Goal: Consume media (video, audio)

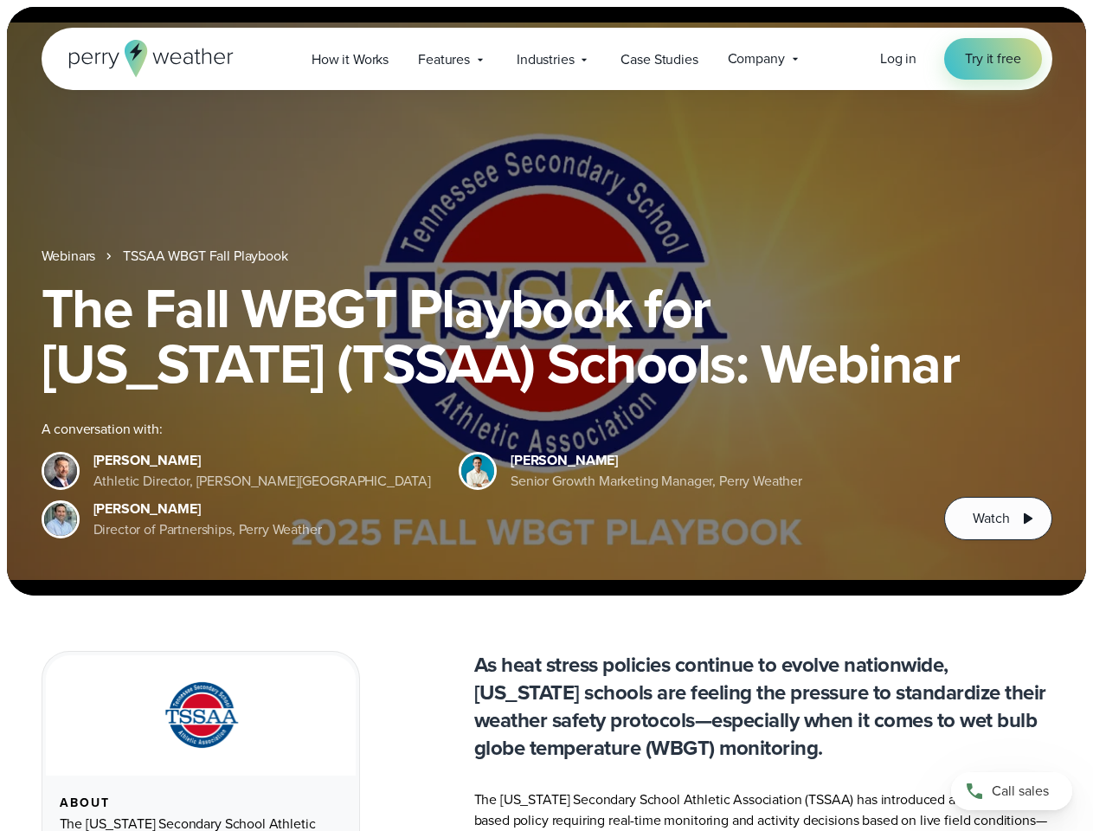
click at [546, 415] on div "The Fall WBGT Playbook for [US_STATE] (TSSAA) Schools: Webinar A conversation w…" at bounding box center [547, 410] width 1011 height 260
click at [546, 59] on span "Industries" at bounding box center [545, 59] width 57 height 21
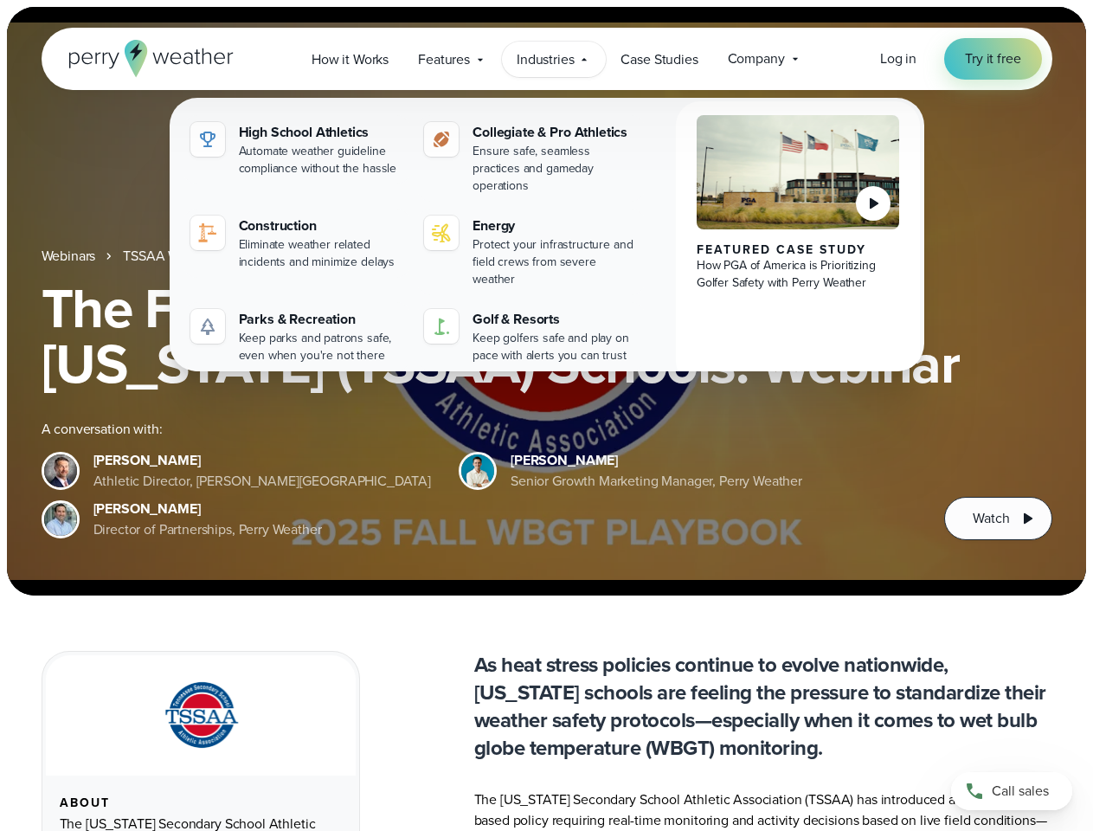
click at [546, 301] on h1 "The Fall WBGT Playbook for [US_STATE] (TSSAA) Schools: Webinar" at bounding box center [547, 335] width 1011 height 111
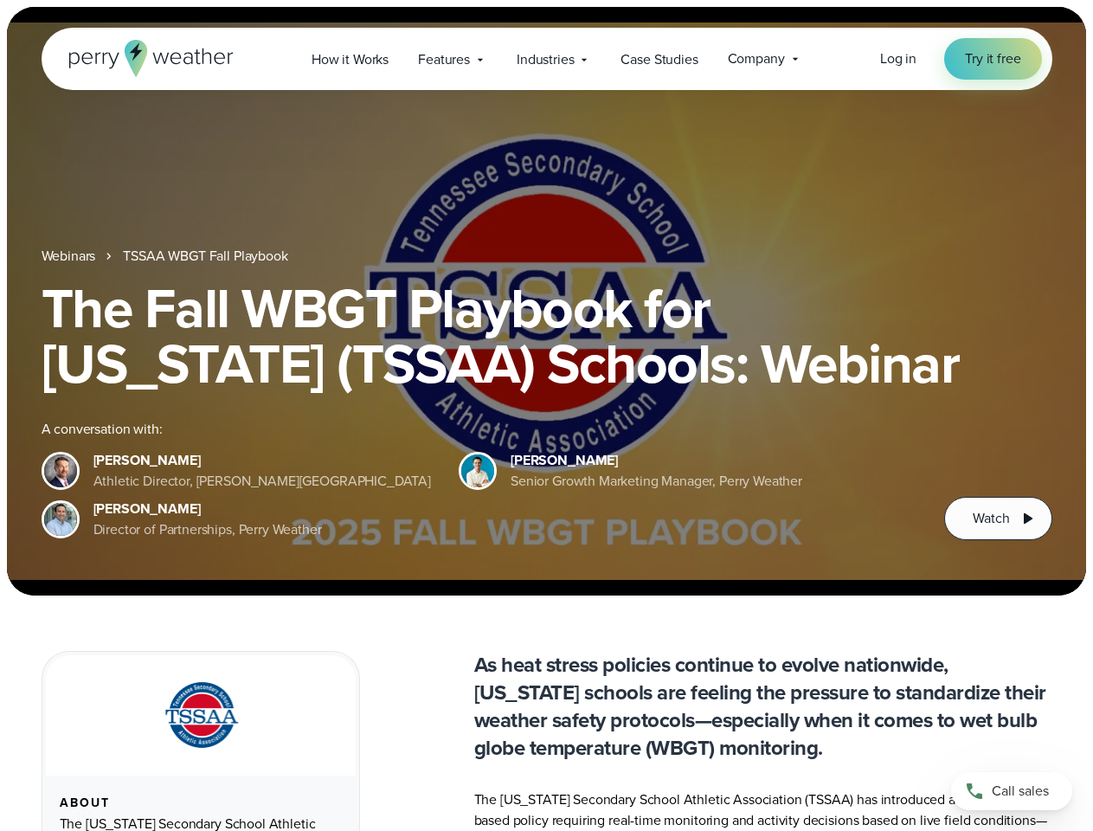
click at [207, 256] on link "TSSAA WBGT Fall Playbook" at bounding box center [205, 256] width 164 height 21
click at [998, 518] on span "Watch" at bounding box center [991, 518] width 36 height 21
